Goal: Task Accomplishment & Management: Use online tool/utility

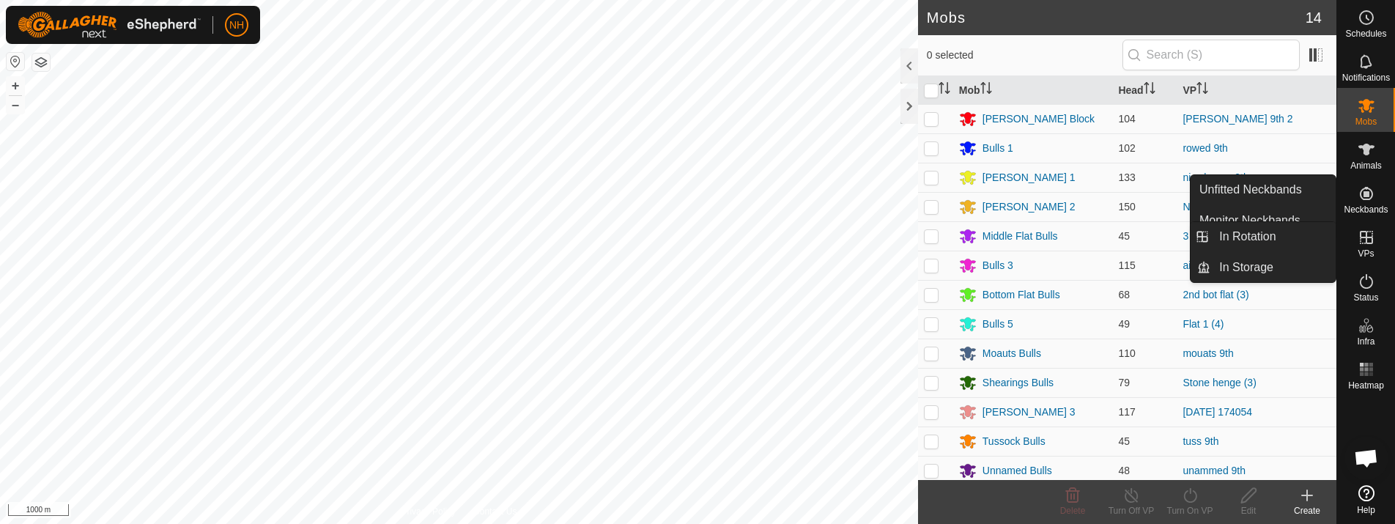
click at [1358, 237] on icon at bounding box center [1367, 238] width 18 height 18
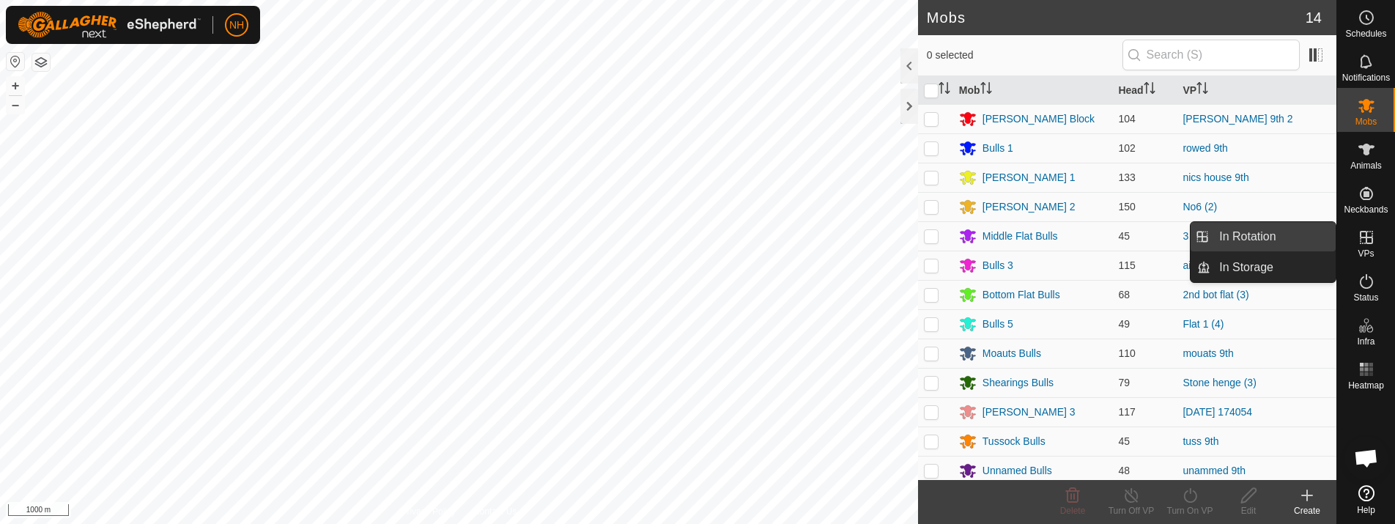
click at [1270, 235] on link "In Rotation" at bounding box center [1273, 236] width 125 height 29
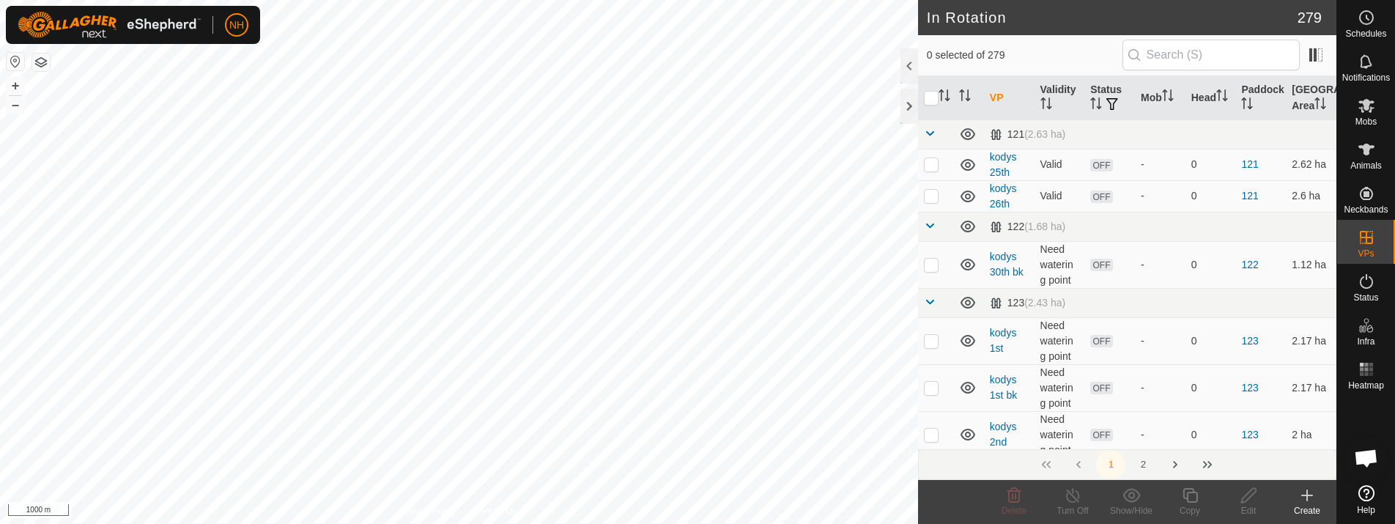
click at [1309, 502] on icon at bounding box center [1307, 496] width 18 height 18
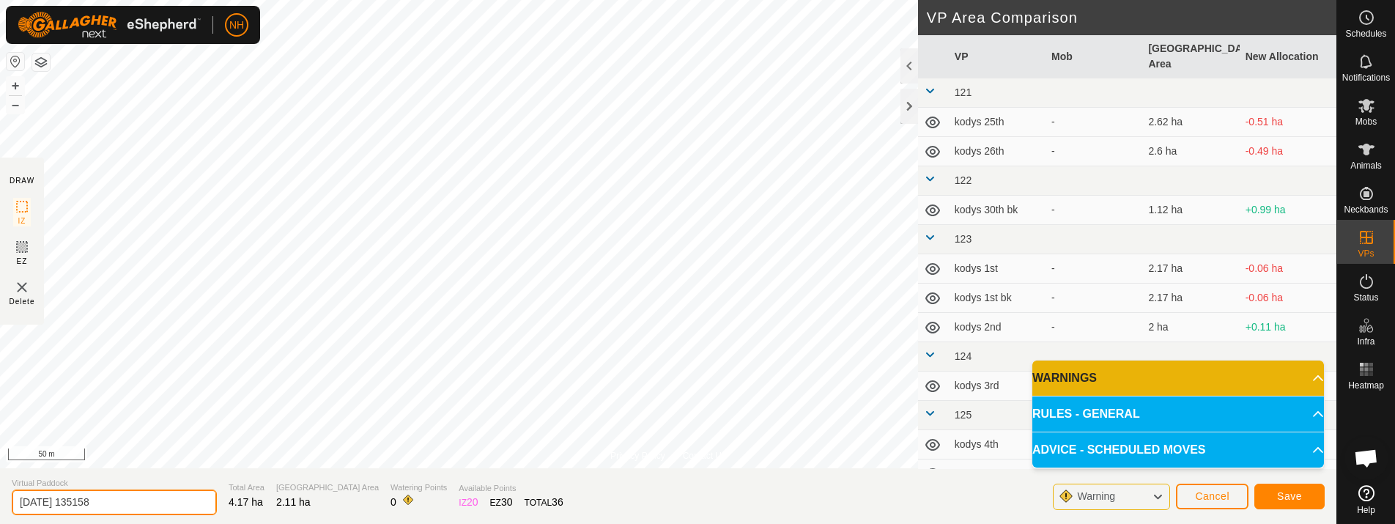
click at [173, 502] on input "[DATE] 135158" at bounding box center [114, 502] width 205 height 26
type input "2"
type input "mouats thurs 2"
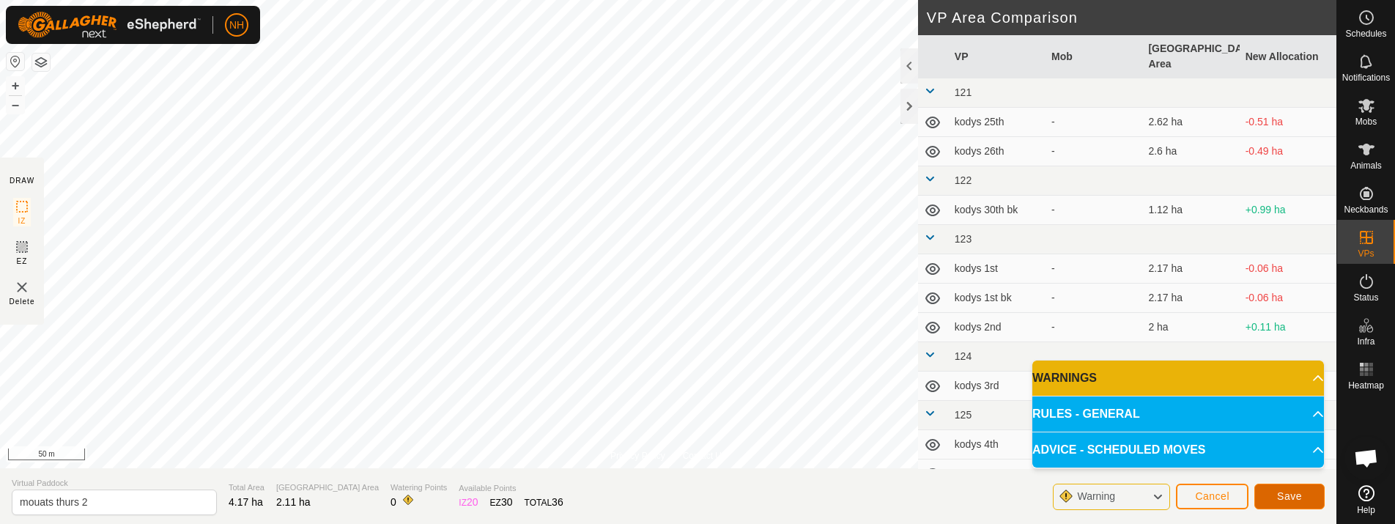
click at [1298, 492] on span "Save" at bounding box center [1289, 496] width 25 height 12
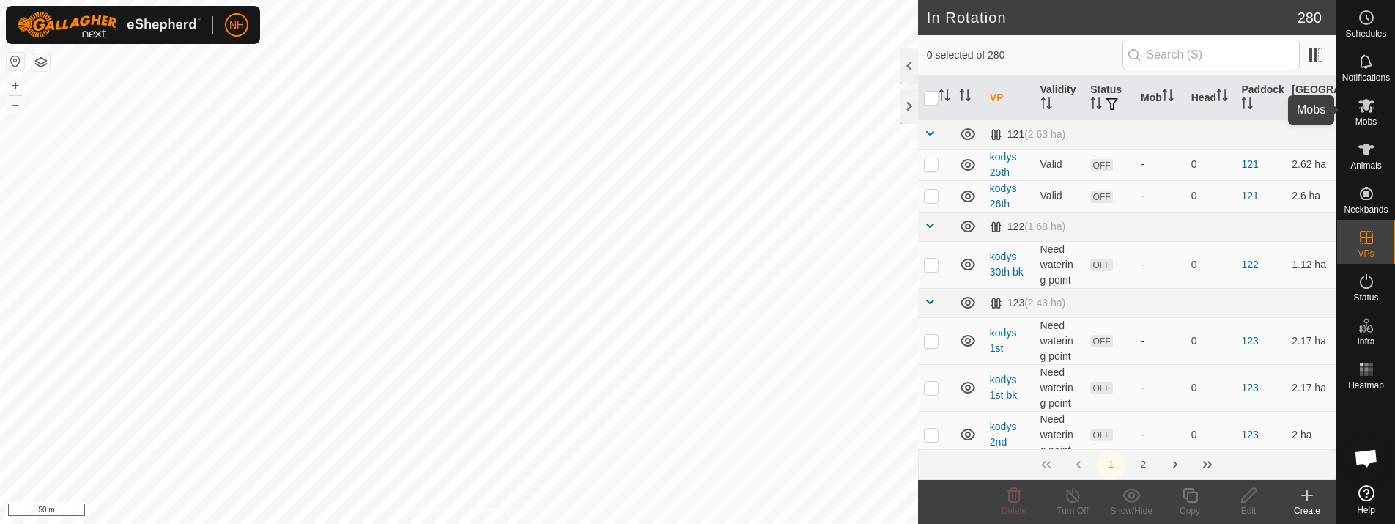
click at [1367, 104] on icon at bounding box center [1367, 106] width 16 height 14
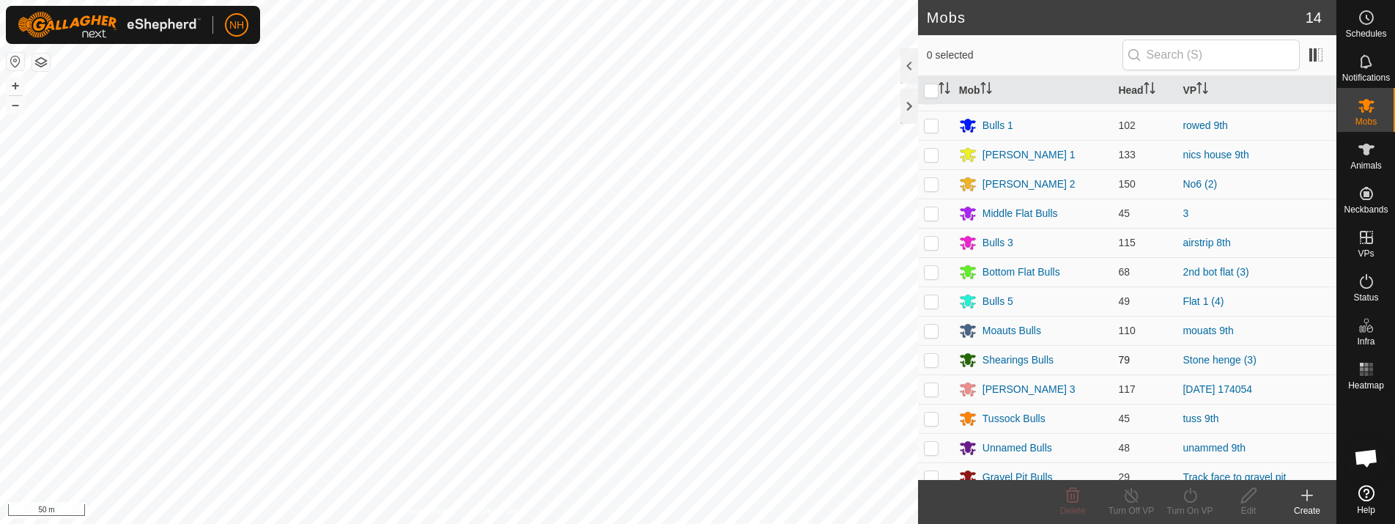
scroll to position [35, 0]
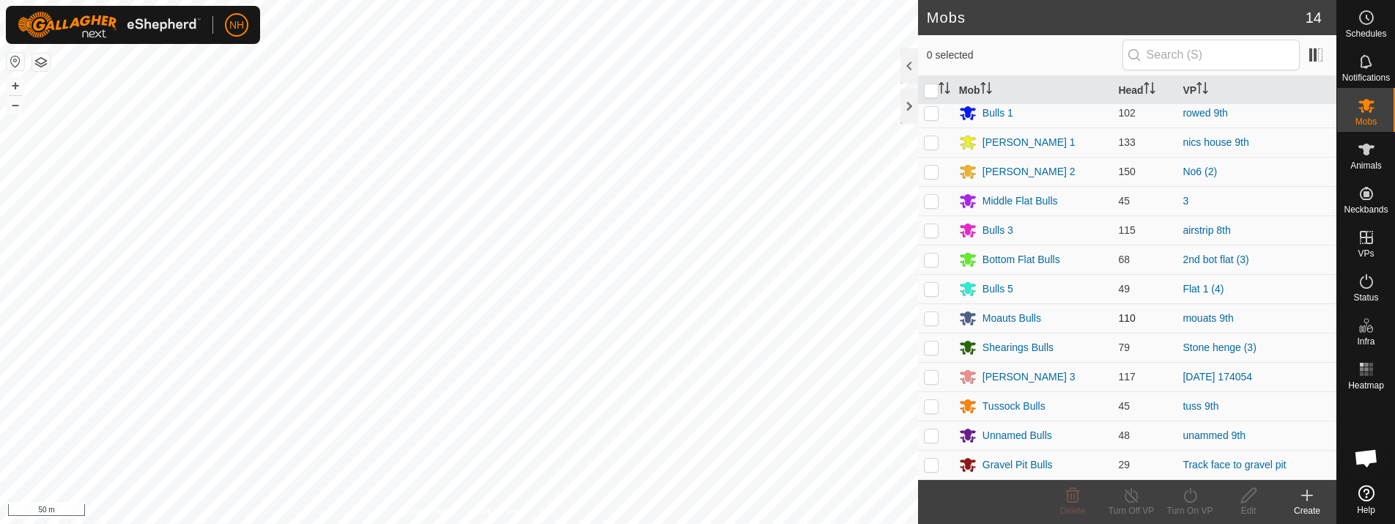
click at [924, 314] on p-checkbox at bounding box center [931, 318] width 15 height 12
checkbox input "true"
click at [1183, 491] on icon at bounding box center [1190, 496] width 18 height 18
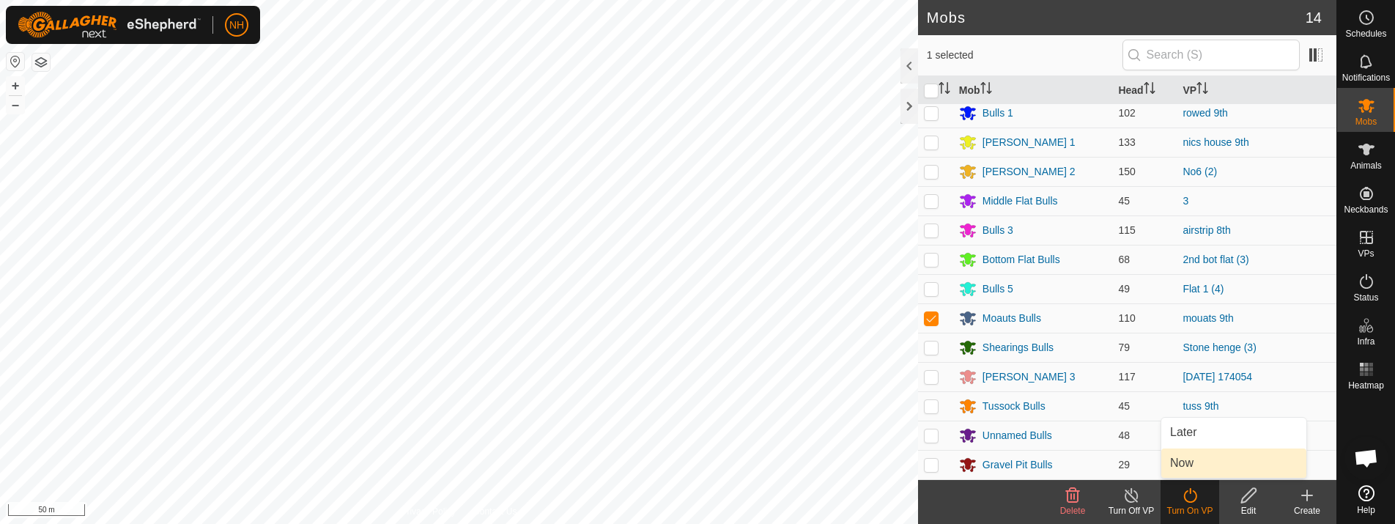
click at [1183, 463] on link "Now" at bounding box center [1233, 462] width 145 height 29
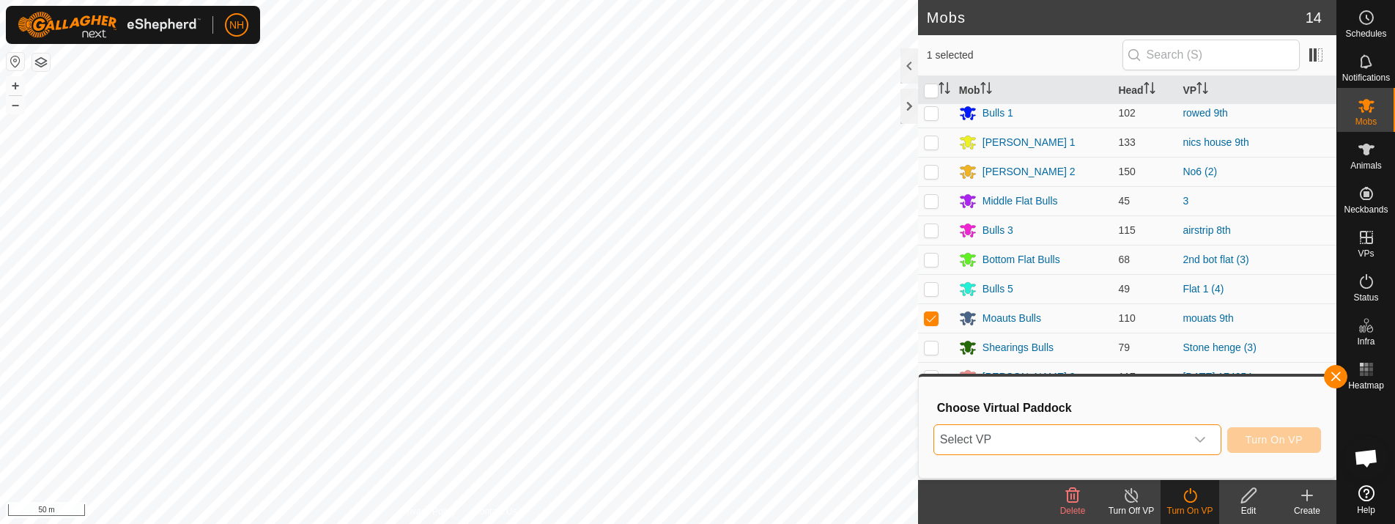
click at [990, 446] on span "Select VP" at bounding box center [1059, 439] width 251 height 29
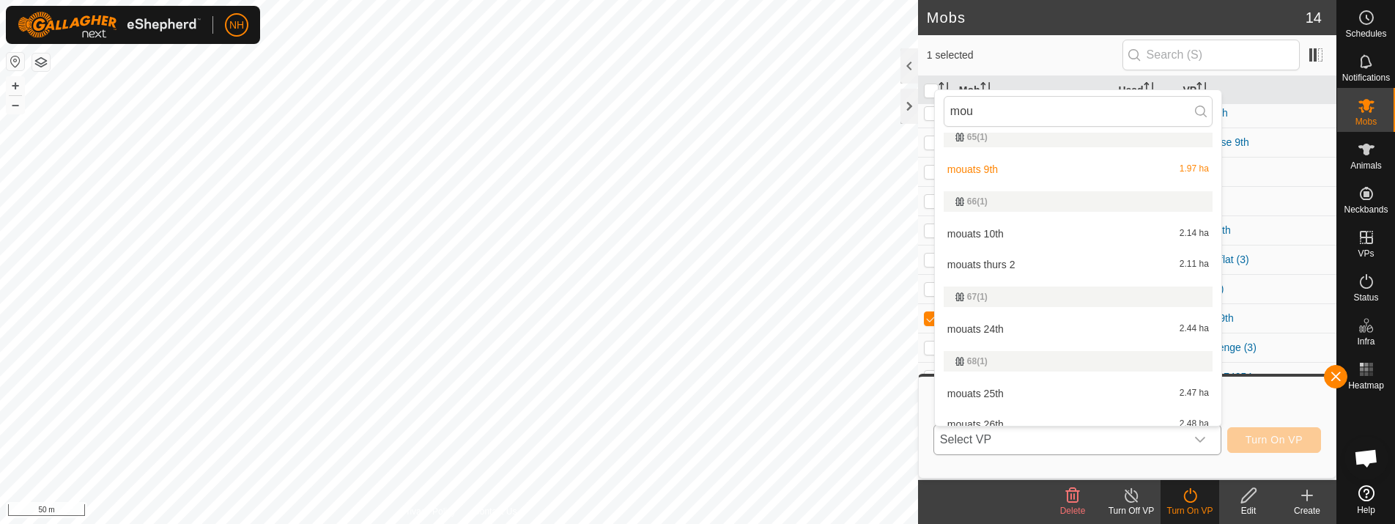
scroll to position [513, 0]
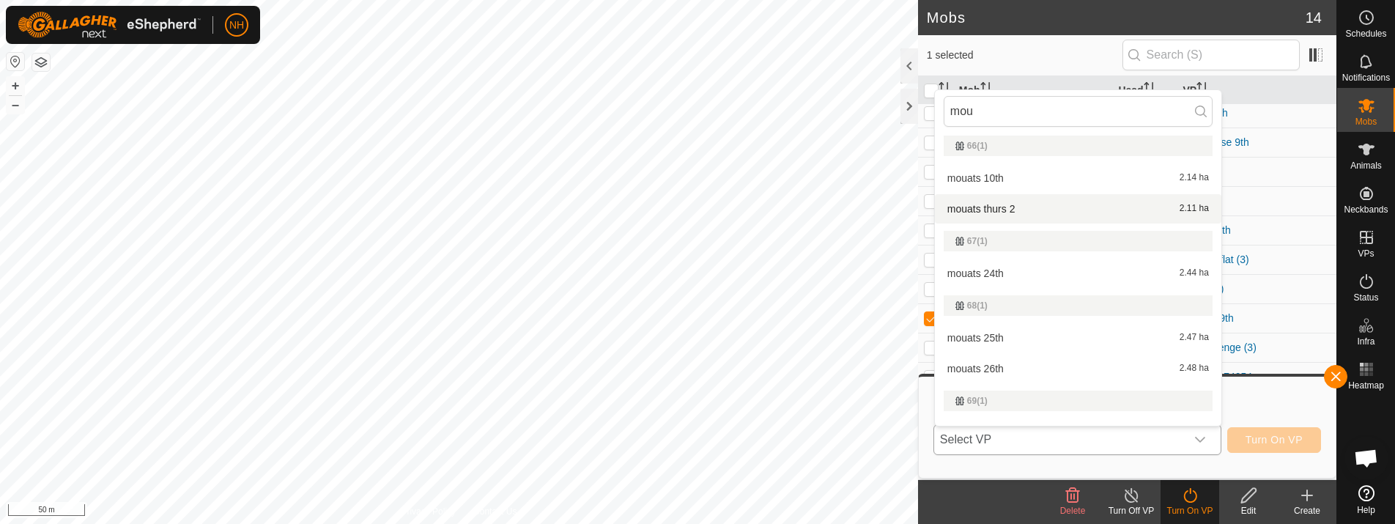
type input "mou"
click at [986, 209] on li "mouats thurs 2 2.11 ha" at bounding box center [1078, 208] width 287 height 29
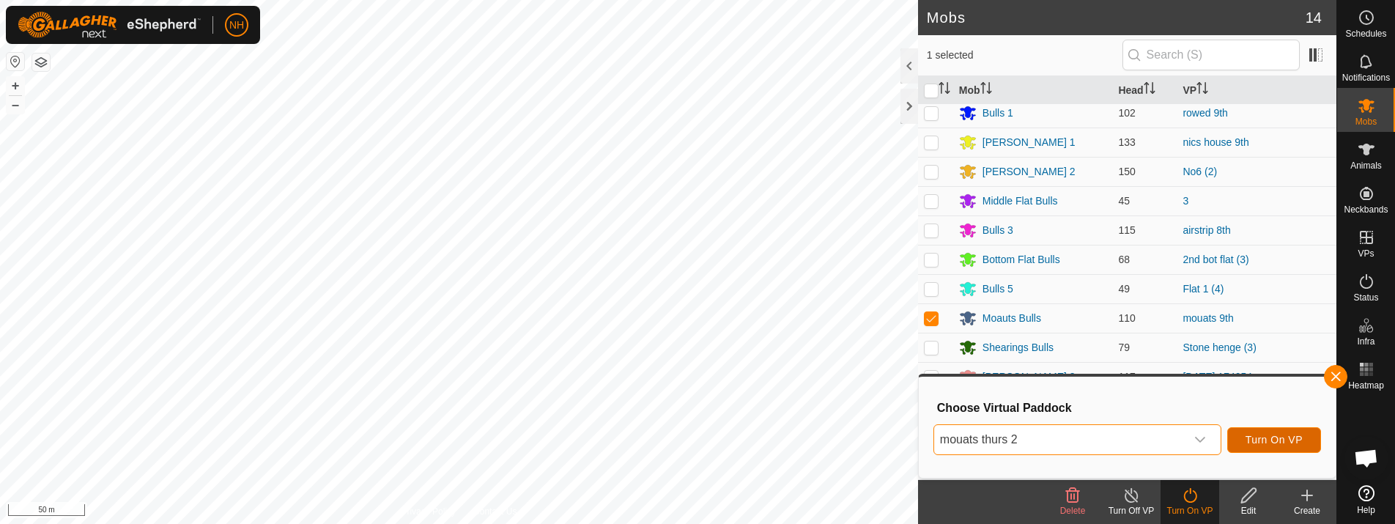
click at [1312, 437] on button "Turn On VP" at bounding box center [1274, 440] width 94 height 26
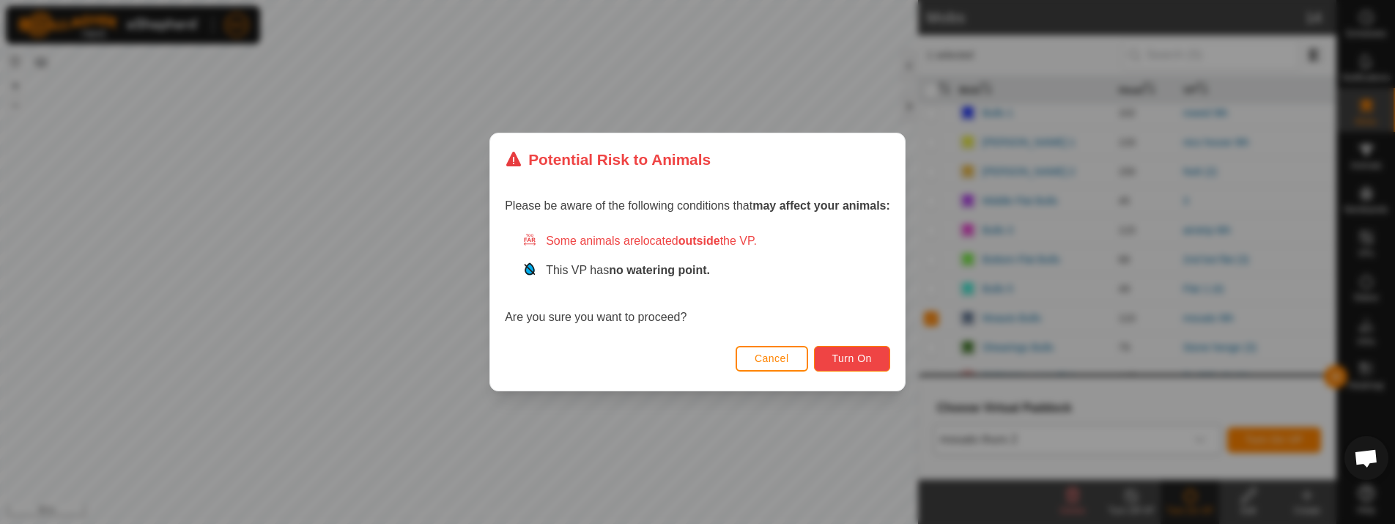
click at [879, 358] on button "Turn On" at bounding box center [852, 359] width 76 height 26
